Goal: Navigation & Orientation: Go to known website

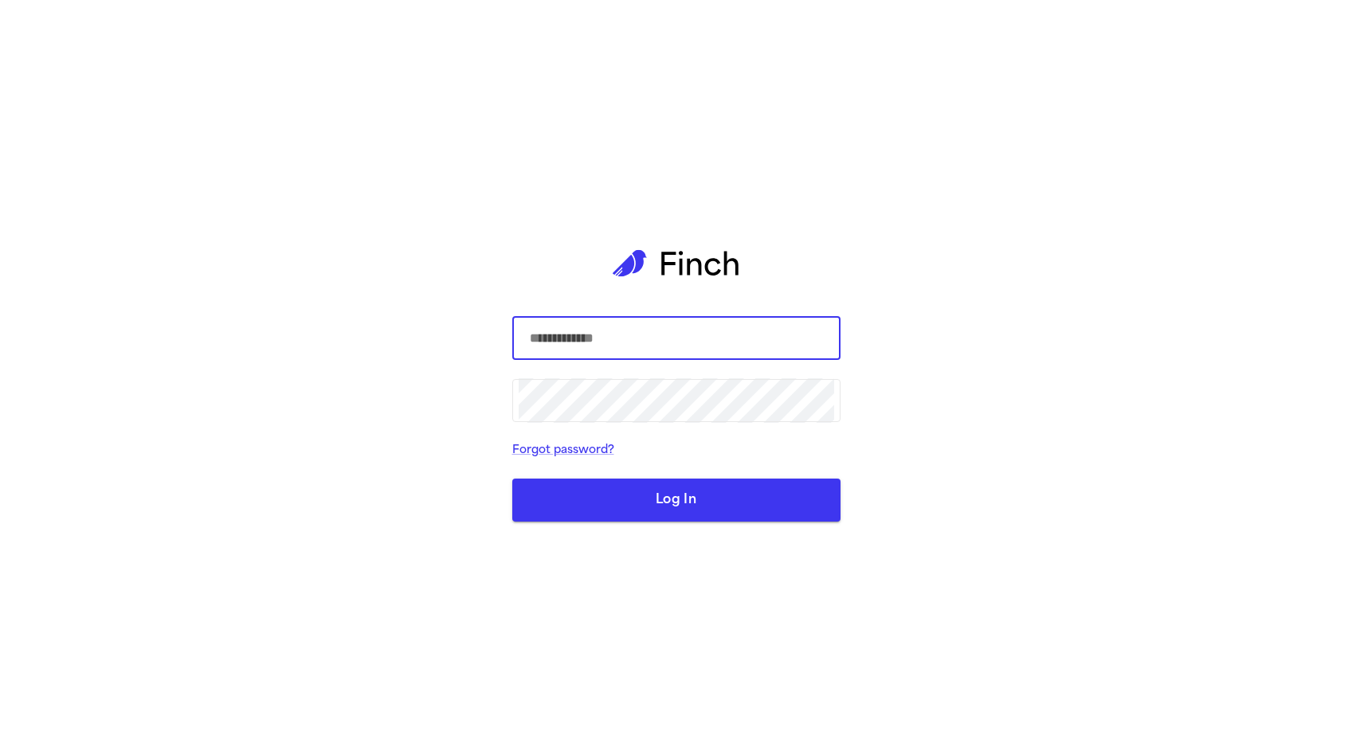
click at [0, 703] on com-1password-button at bounding box center [0, 731] width 0 height 0
click at [0, 731] on com-1password-button at bounding box center [0, 731] width 0 height 0
